Goal: Task Accomplishment & Management: Manage account settings

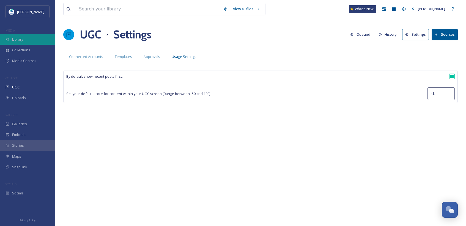
click at [42, 37] on div "Library" at bounding box center [27, 39] width 55 height 11
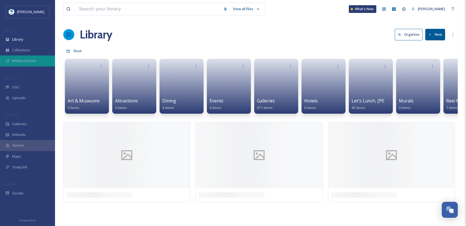
click at [37, 59] on div "Media Centres" at bounding box center [27, 61] width 55 height 11
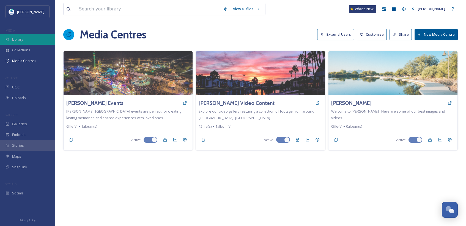
click at [31, 38] on div "Library" at bounding box center [27, 39] width 55 height 11
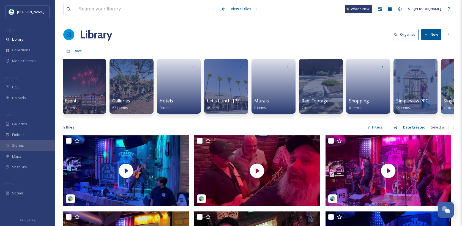
scroll to position [0, 319]
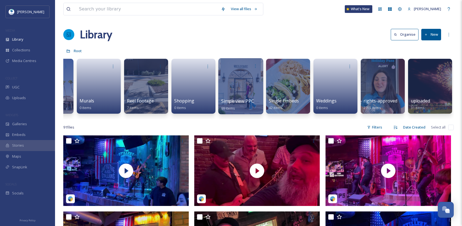
click at [242, 78] on div at bounding box center [240, 86] width 45 height 56
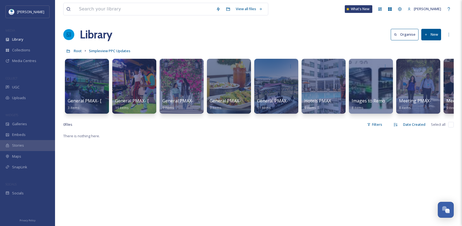
scroll to position [0, 130]
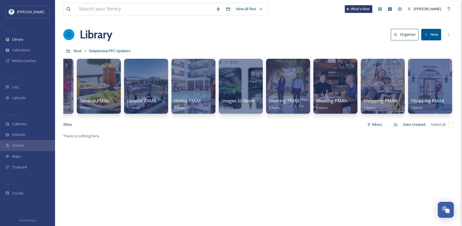
click at [433, 30] on button "New" at bounding box center [431, 34] width 20 height 11
click at [428, 68] on span "Folder" at bounding box center [424, 68] width 10 height 5
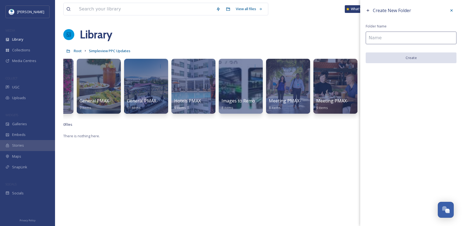
click at [392, 42] on input at bounding box center [410, 38] width 91 height 13
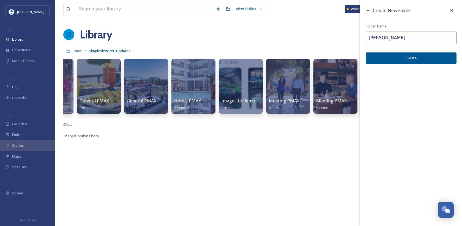
type input "[PERSON_NAME]"
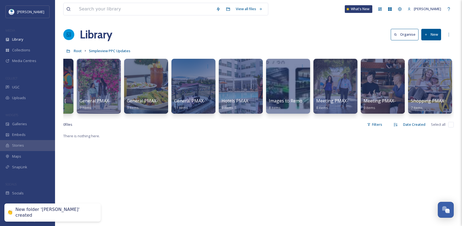
scroll to position [0, 0]
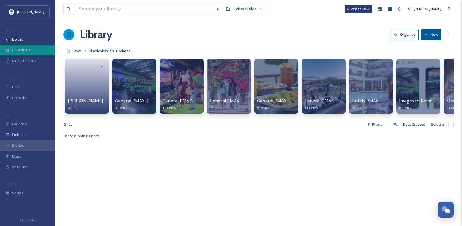
click at [29, 49] on span "Collections" at bounding box center [21, 50] width 18 height 5
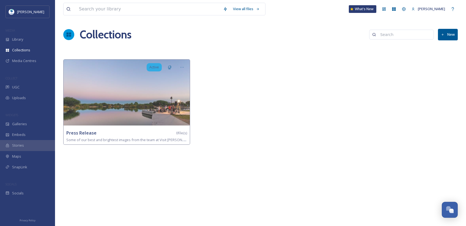
click at [452, 32] on button "New" at bounding box center [448, 34] width 20 height 11
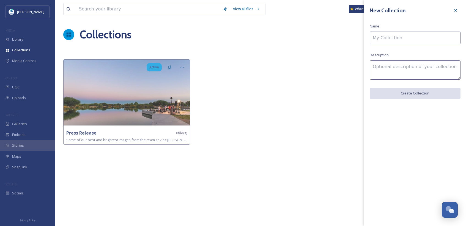
click at [425, 35] on input at bounding box center [415, 38] width 91 height 13
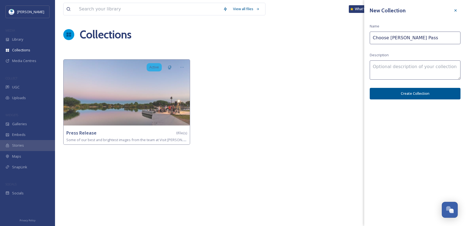
drag, startPoint x: 425, startPoint y: 42, endPoint x: 406, endPoint y: 41, distance: 19.3
click at [406, 41] on input "Choose [PERSON_NAME] Pass" at bounding box center [415, 38] width 91 height 13
type input "Choose [PERSON_NAME] PPC"
click at [389, 65] on textarea at bounding box center [415, 69] width 91 height 19
type textarea "Images for [PERSON_NAME] PPC ads."
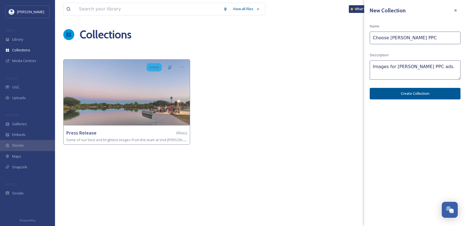
click at [427, 96] on button "Create Collection" at bounding box center [415, 93] width 91 height 11
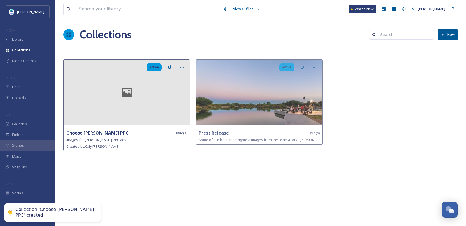
click at [117, 97] on icon at bounding box center [126, 92] width 25 height 13
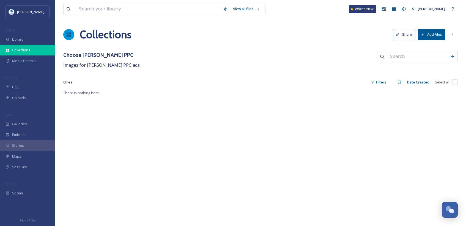
click at [25, 48] on span "Collections" at bounding box center [21, 50] width 18 height 5
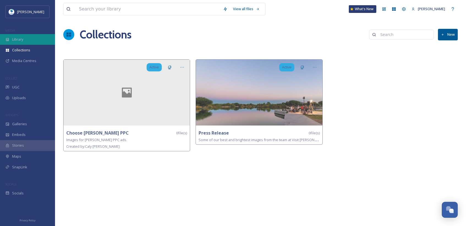
click at [30, 39] on div "Library" at bounding box center [27, 39] width 55 height 11
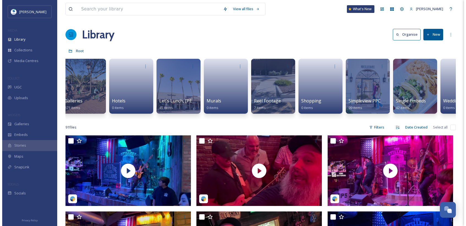
scroll to position [0, 319]
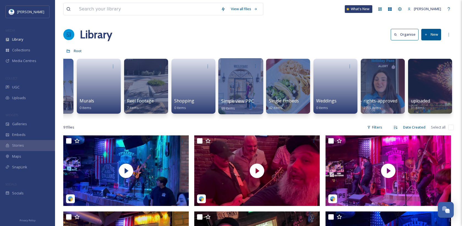
click at [249, 94] on div at bounding box center [240, 86] width 45 height 56
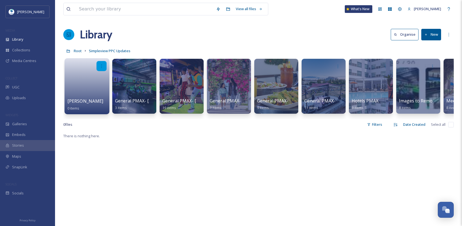
click at [104, 63] on div at bounding box center [102, 66] width 10 height 10
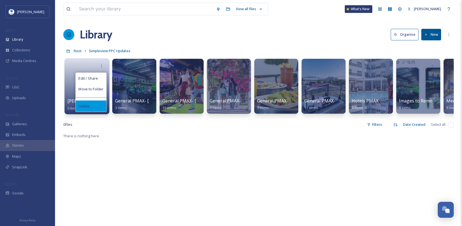
click at [93, 106] on div "Delete" at bounding box center [91, 106] width 31 height 11
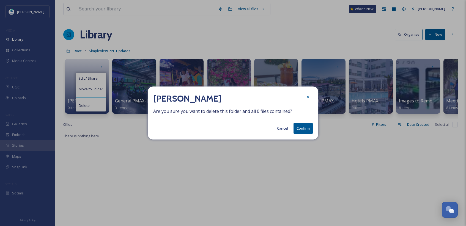
click at [297, 130] on button "Confirm" at bounding box center [302, 128] width 19 height 11
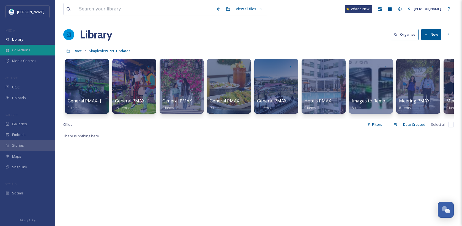
click at [28, 51] on span "Collections" at bounding box center [21, 50] width 18 height 5
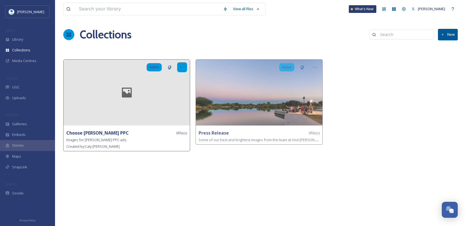
click at [184, 63] on div at bounding box center [182, 67] width 10 height 10
click at [123, 90] on icon at bounding box center [127, 93] width 10 height 10
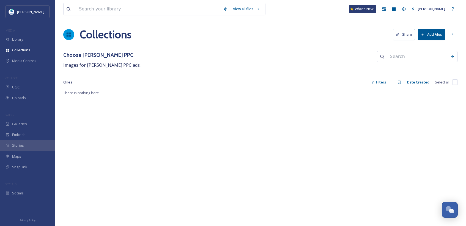
click at [437, 37] on button "Add Files" at bounding box center [431, 34] width 27 height 11
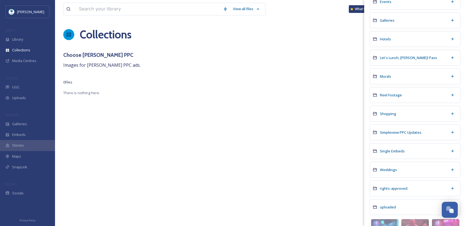
scroll to position [192, 0]
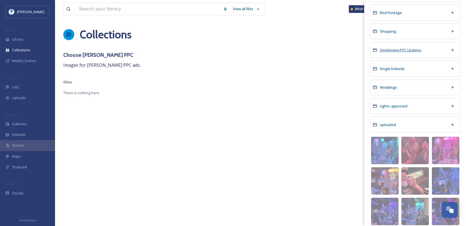
click at [397, 50] on span "Simpleview PPC Updates" at bounding box center [401, 50] width 42 height 5
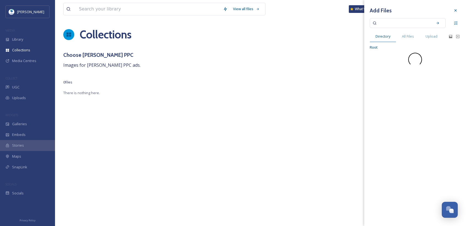
scroll to position [0, 0]
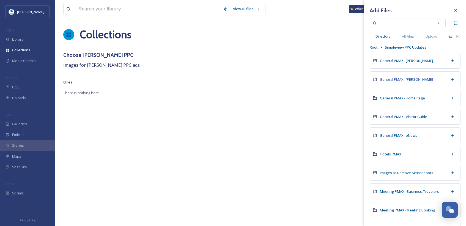
click at [405, 79] on span "General PMAX- [PERSON_NAME]" at bounding box center [406, 79] width 53 height 5
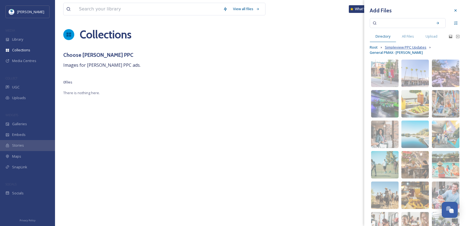
click at [403, 47] on span "Simpleview PPC Updates" at bounding box center [406, 47] width 42 height 5
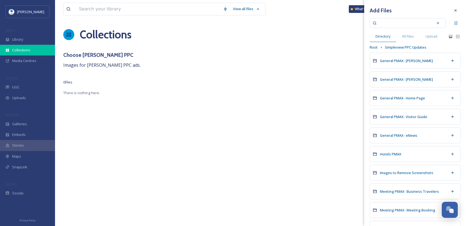
click at [30, 53] on span "Collections" at bounding box center [21, 50] width 18 height 5
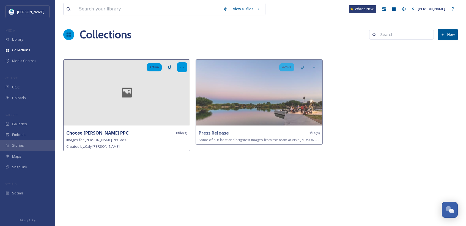
click at [183, 67] on icon at bounding box center [182, 67] width 4 height 4
click at [176, 107] on div "Delete" at bounding box center [172, 106] width 29 height 11
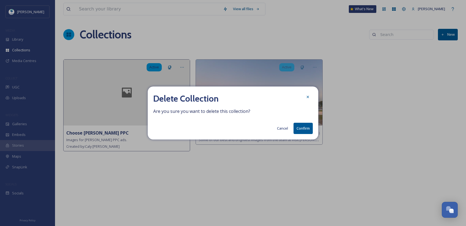
click at [305, 129] on button "Confirm" at bounding box center [302, 128] width 19 height 11
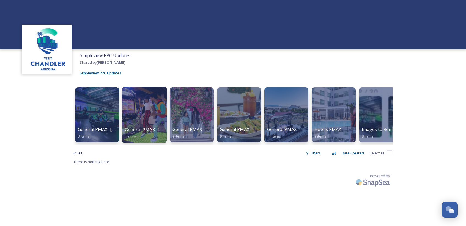
click at [142, 117] on div at bounding box center [144, 115] width 45 height 56
